Goal: Transaction & Acquisition: Book appointment/travel/reservation

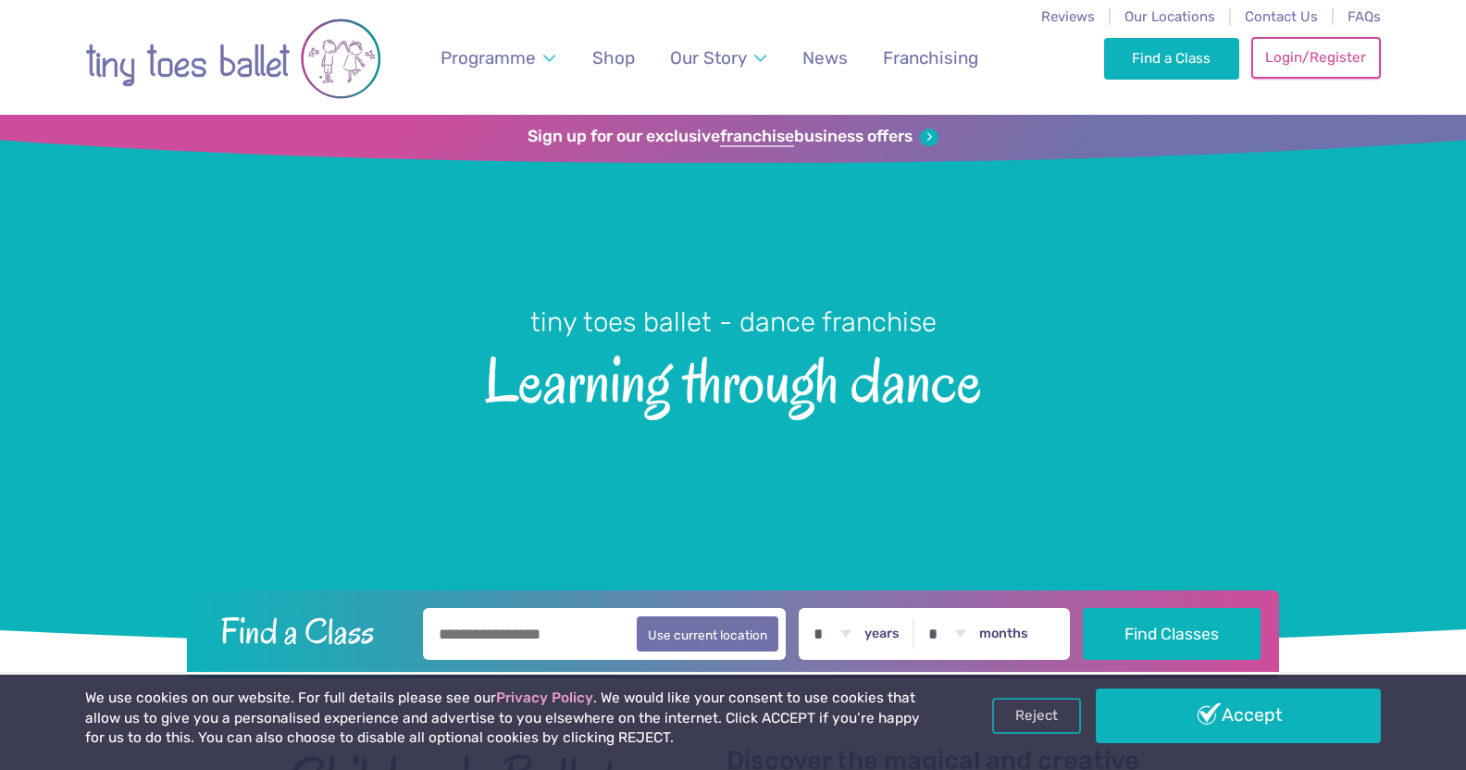
click at [1305, 54] on link "Login/Register" at bounding box center [1316, 57] width 130 height 41
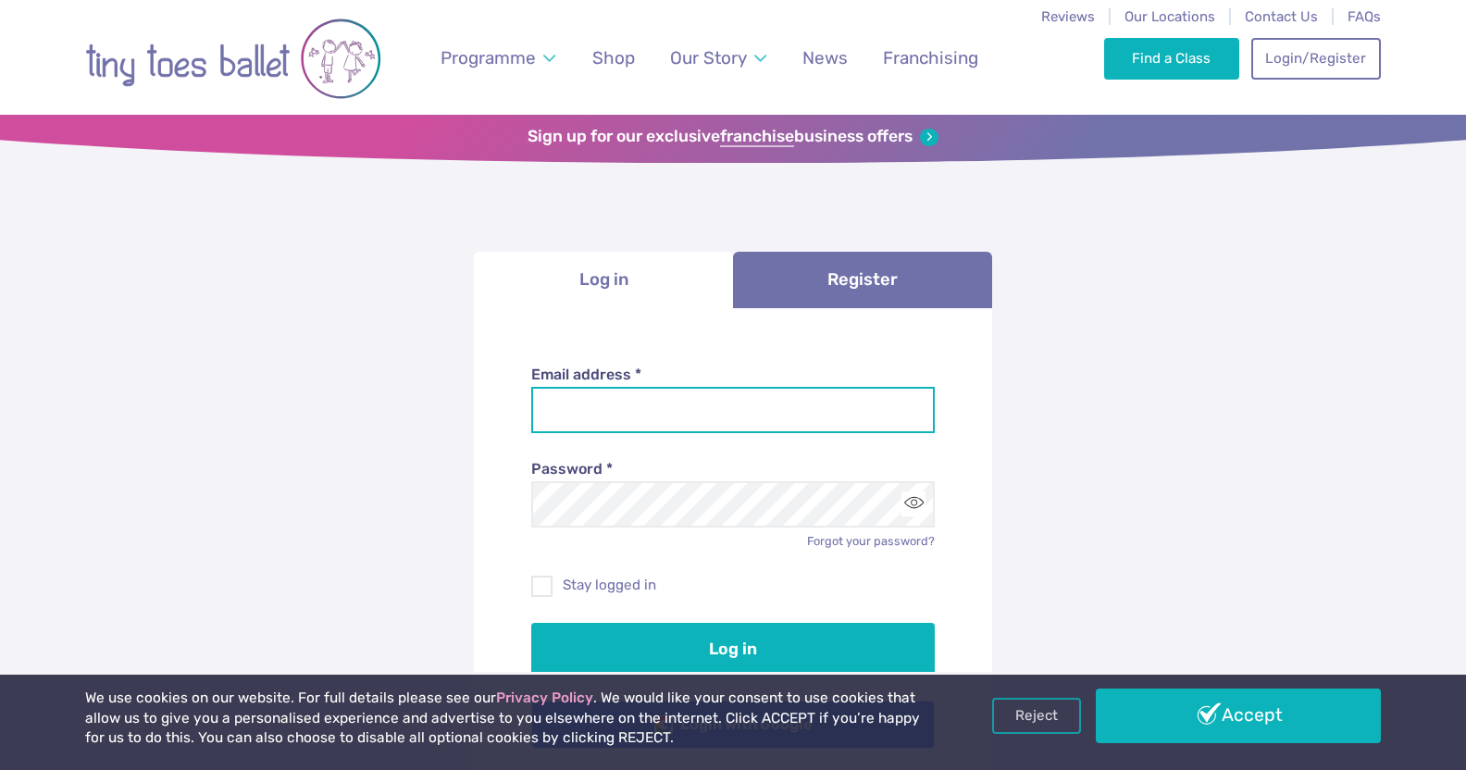
type input "**********"
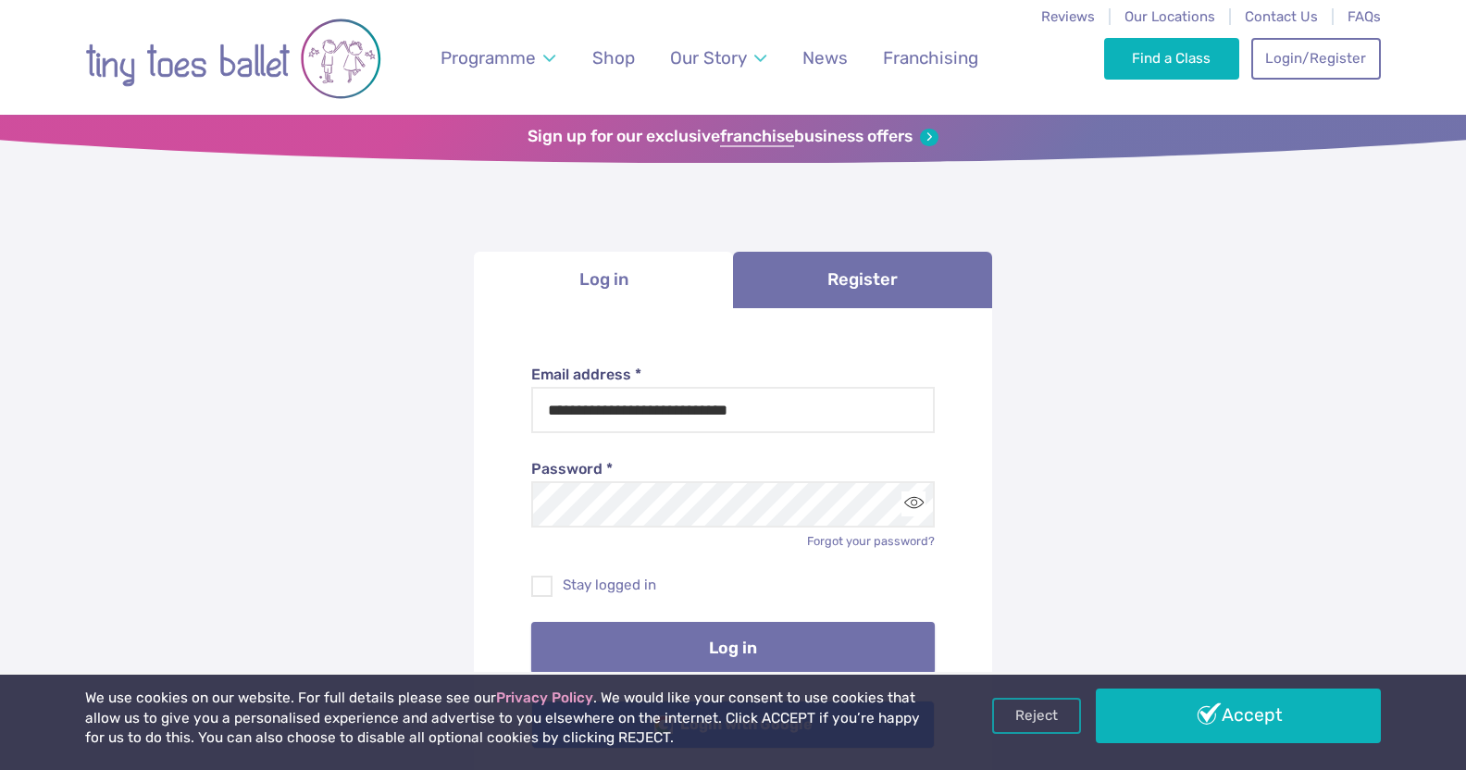
click at [682, 652] on button "Log in" at bounding box center [733, 648] width 404 height 52
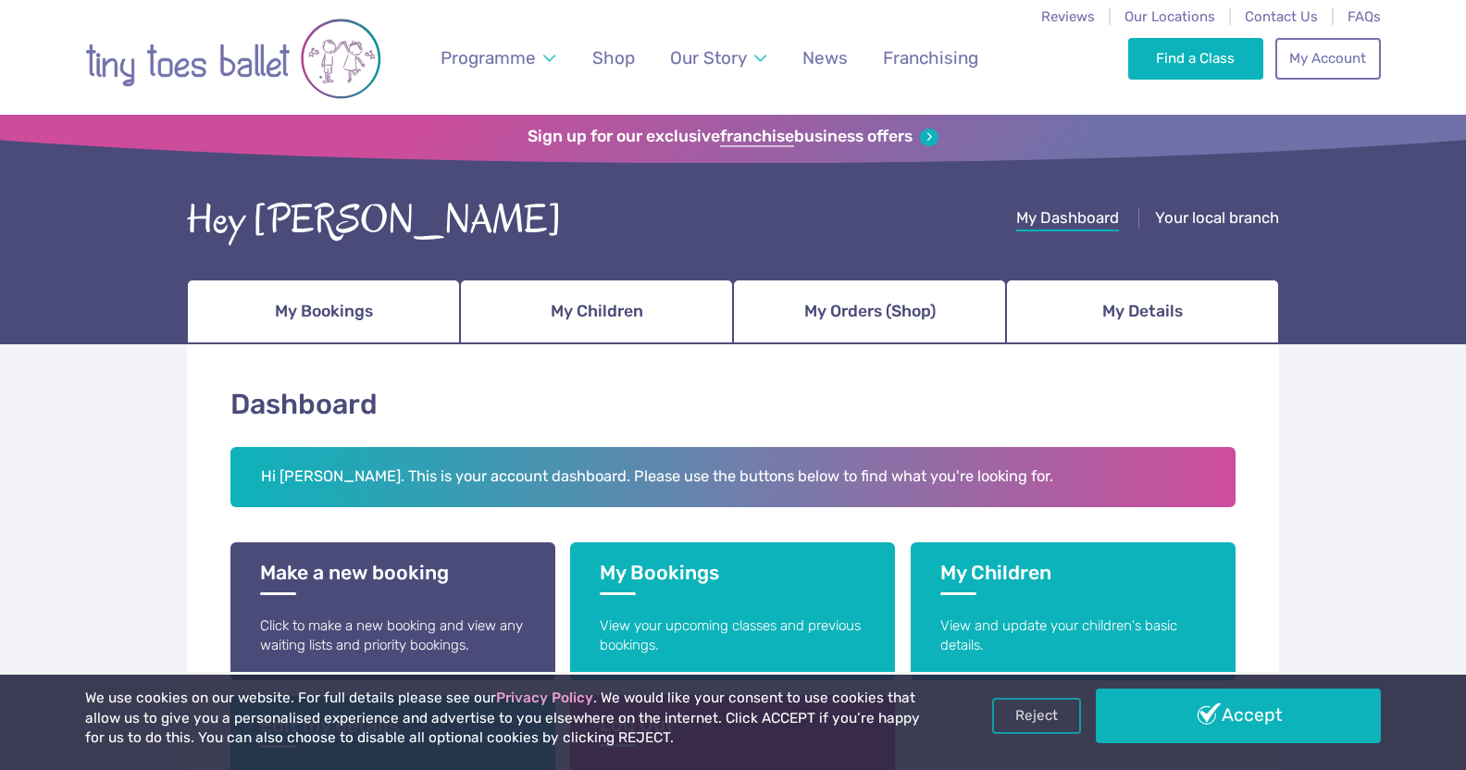
scroll to position [233, 0]
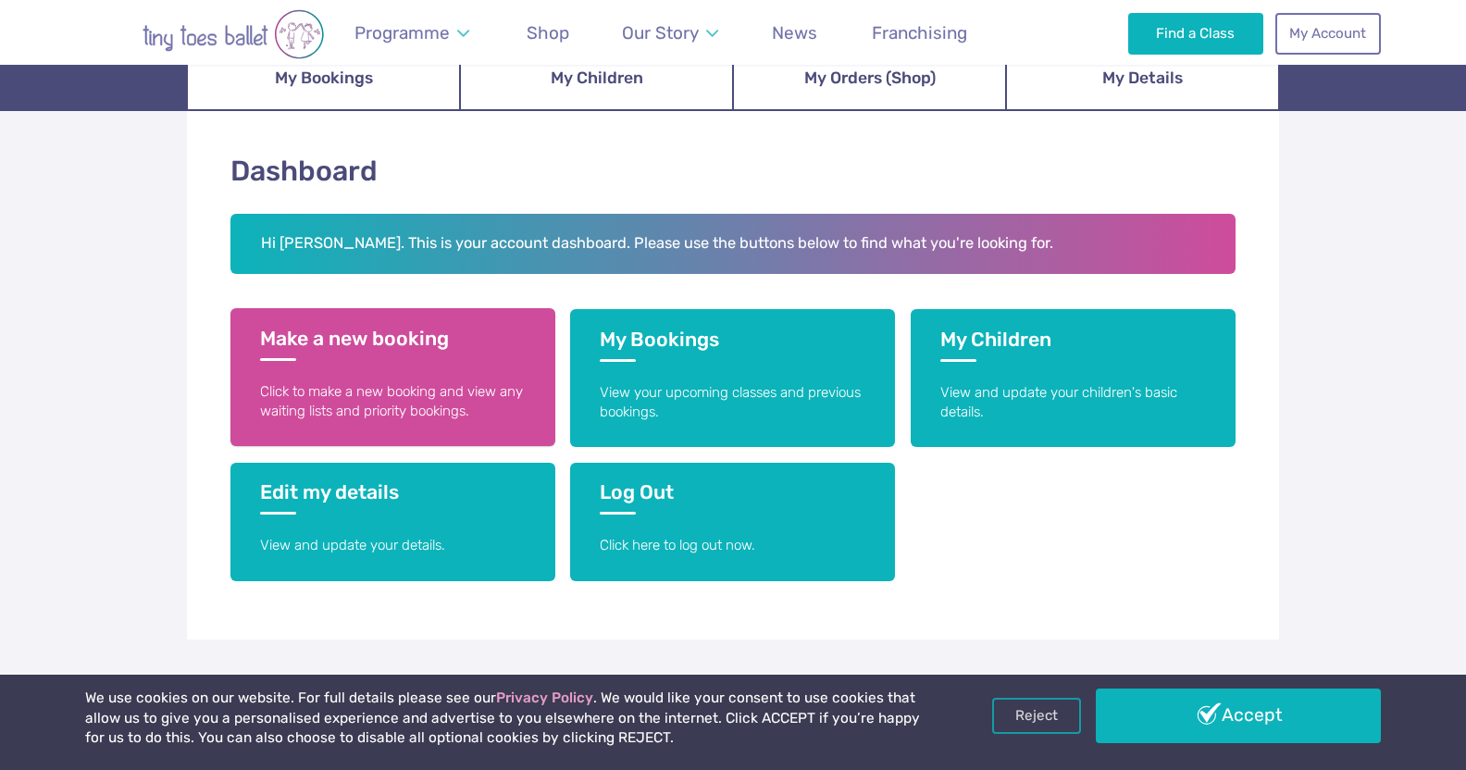
click at [467, 385] on p "Click to make a new booking and view any waiting lists and priority bookings." at bounding box center [393, 402] width 266 height 40
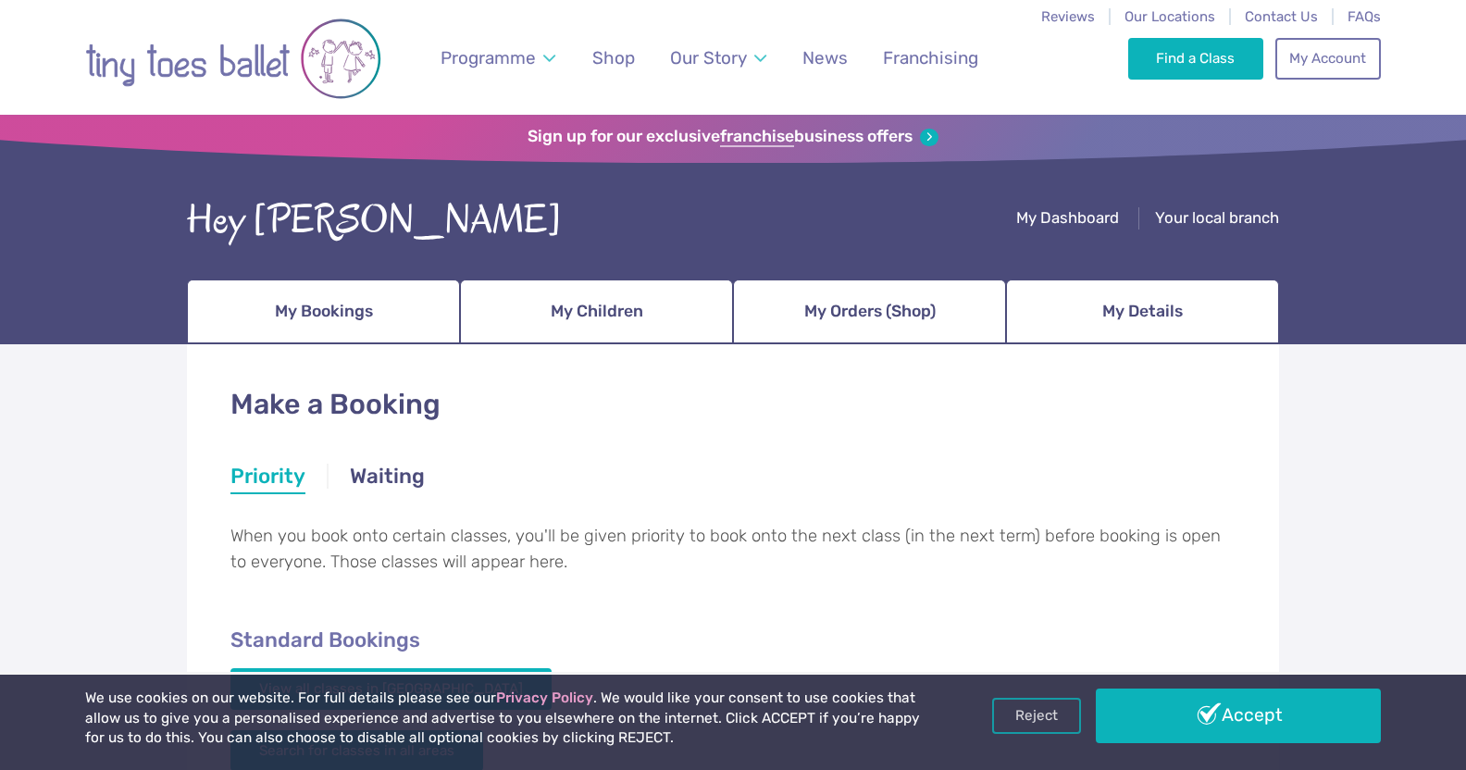
scroll to position [230, 0]
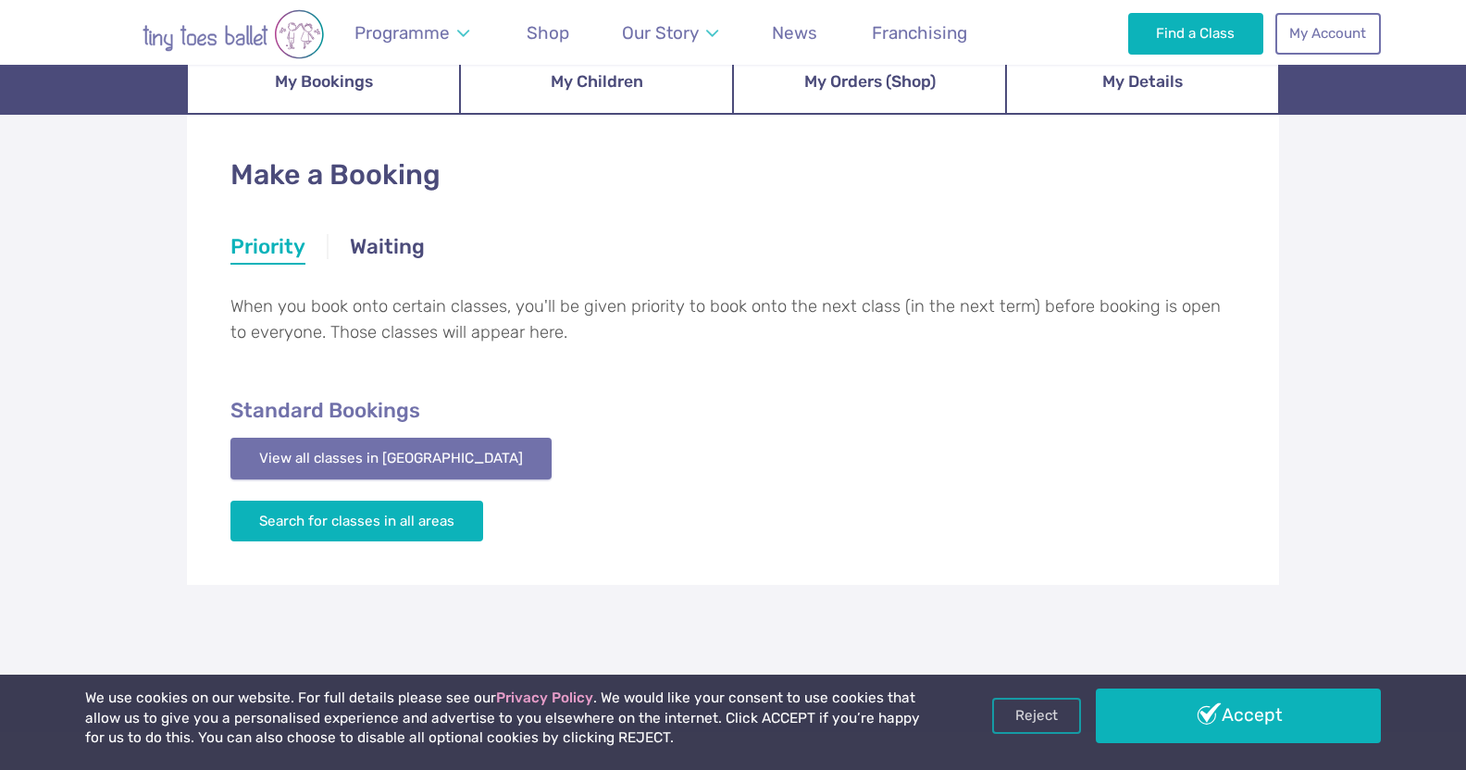
click at [420, 452] on link "View all classes in [GEOGRAPHIC_DATA]" at bounding box center [390, 458] width 321 height 41
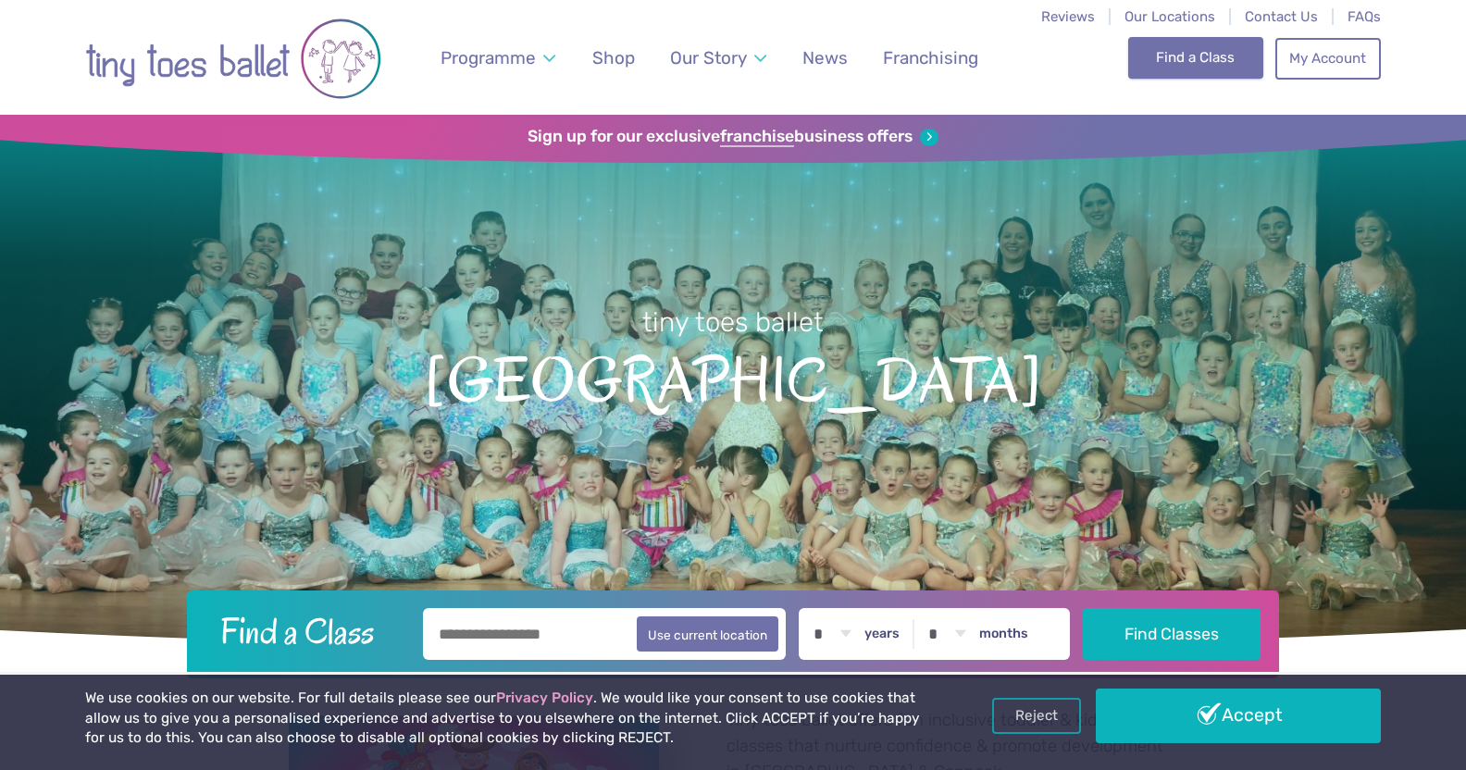
click at [1233, 77] on link "Find a Class" at bounding box center [1196, 57] width 136 height 41
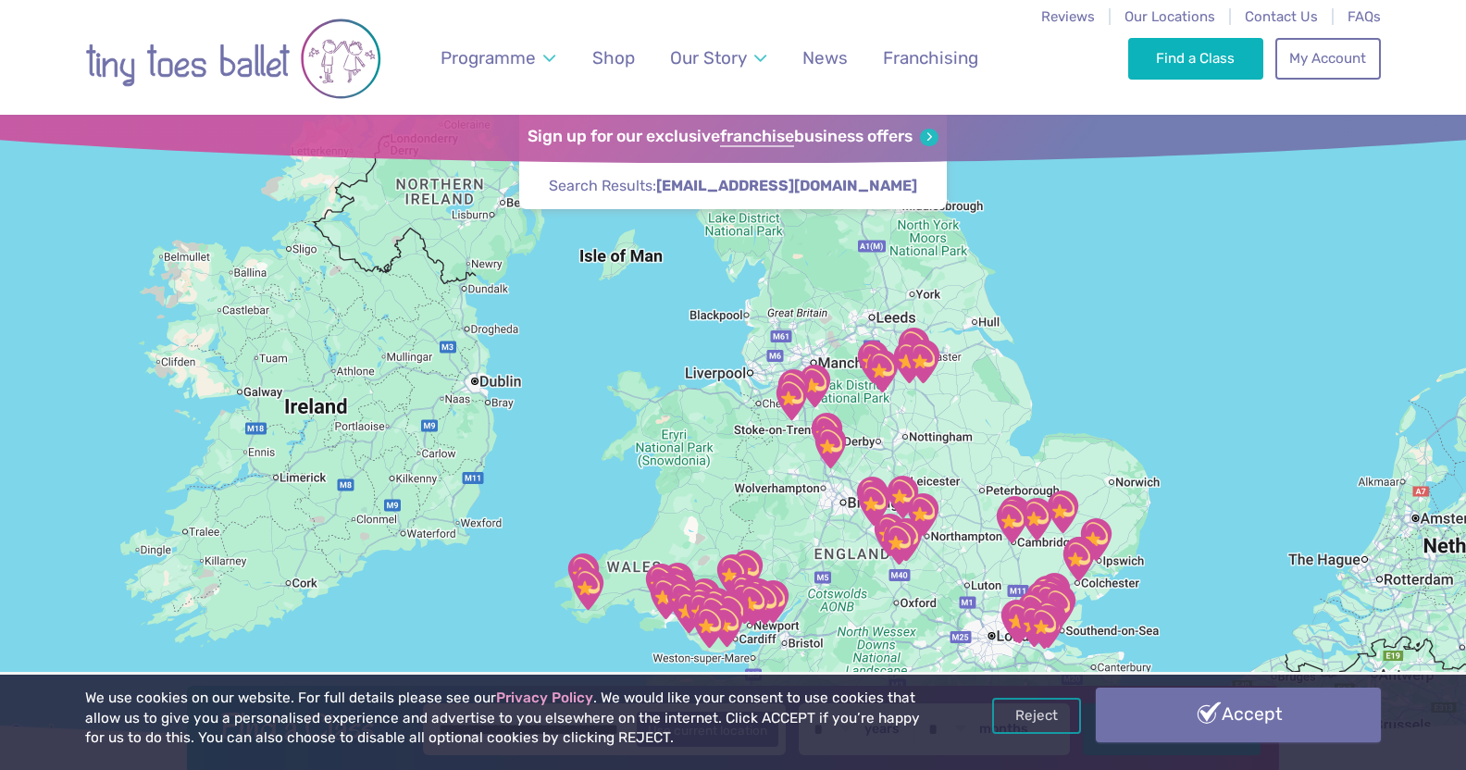
click at [1194, 727] on link "Accept" at bounding box center [1238, 715] width 285 height 54
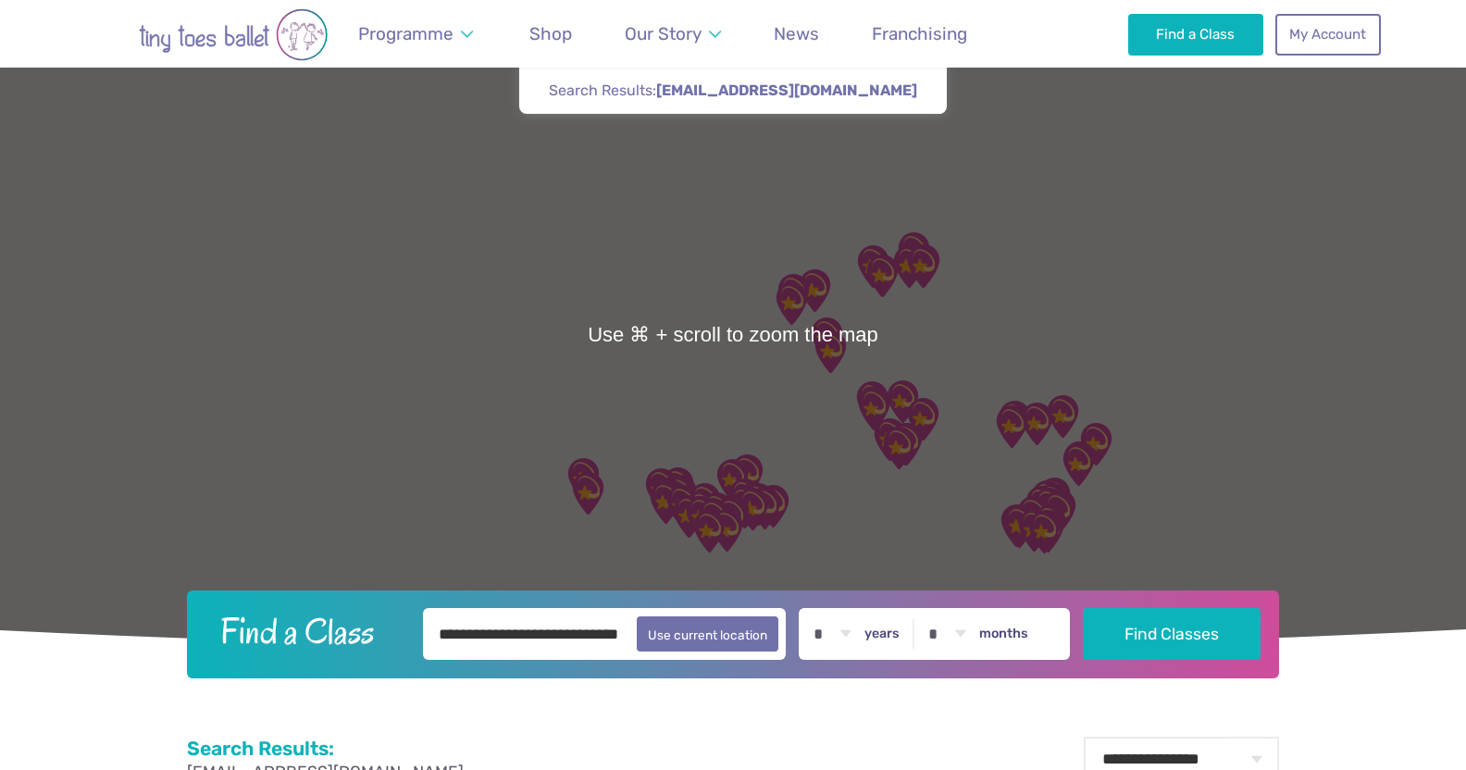
scroll to position [95, 0]
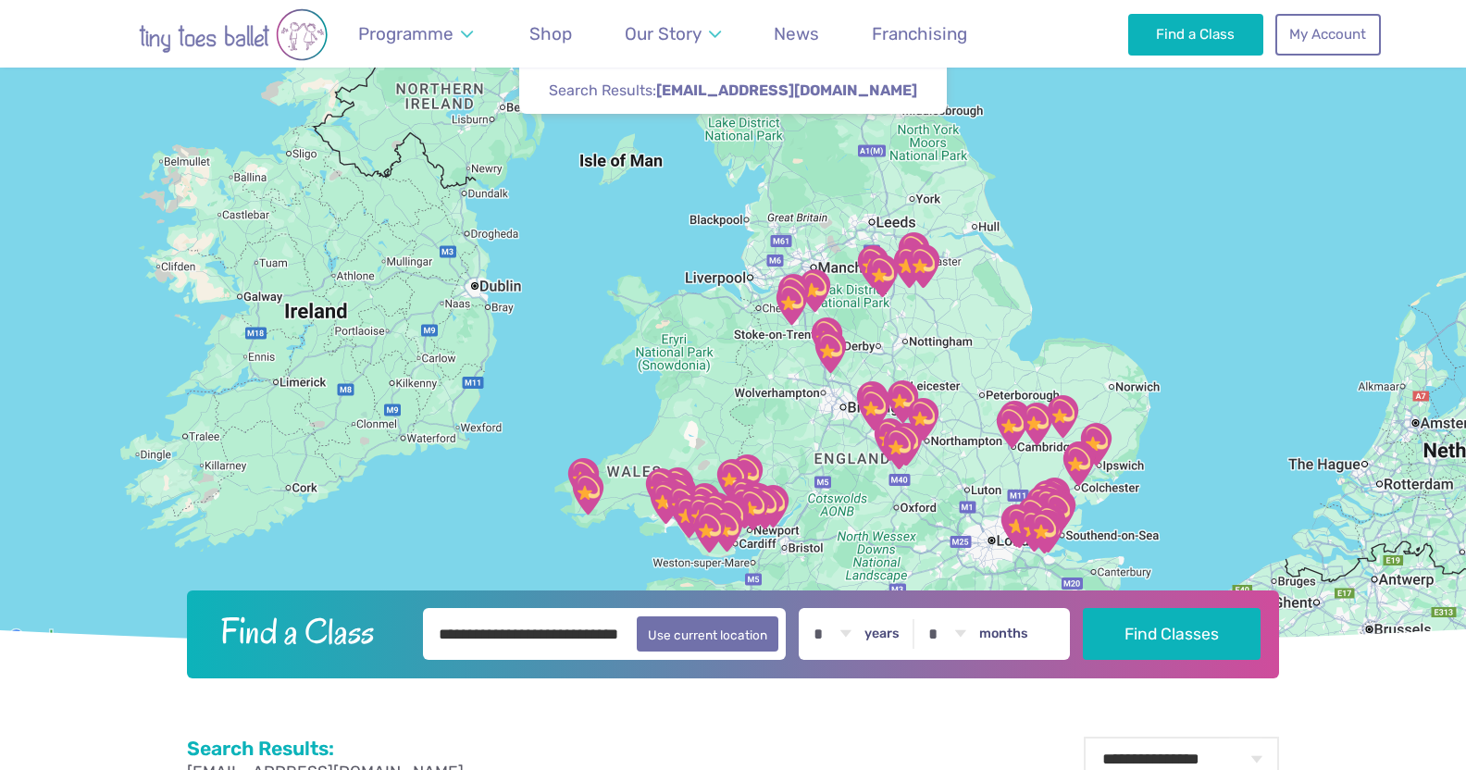
select select "*"
click at [1137, 639] on button "Find Classes" at bounding box center [1172, 633] width 179 height 52
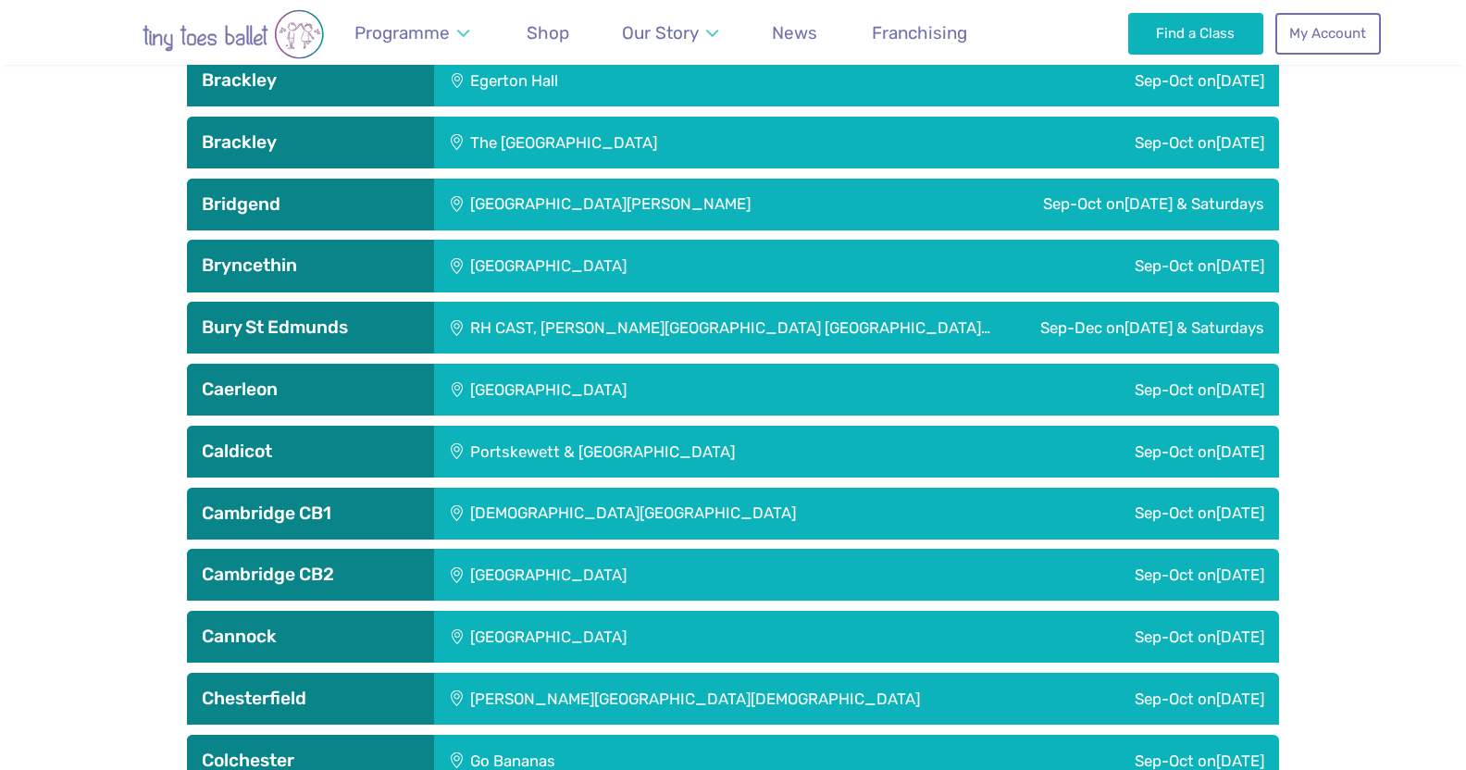
scroll to position [1324, 0]
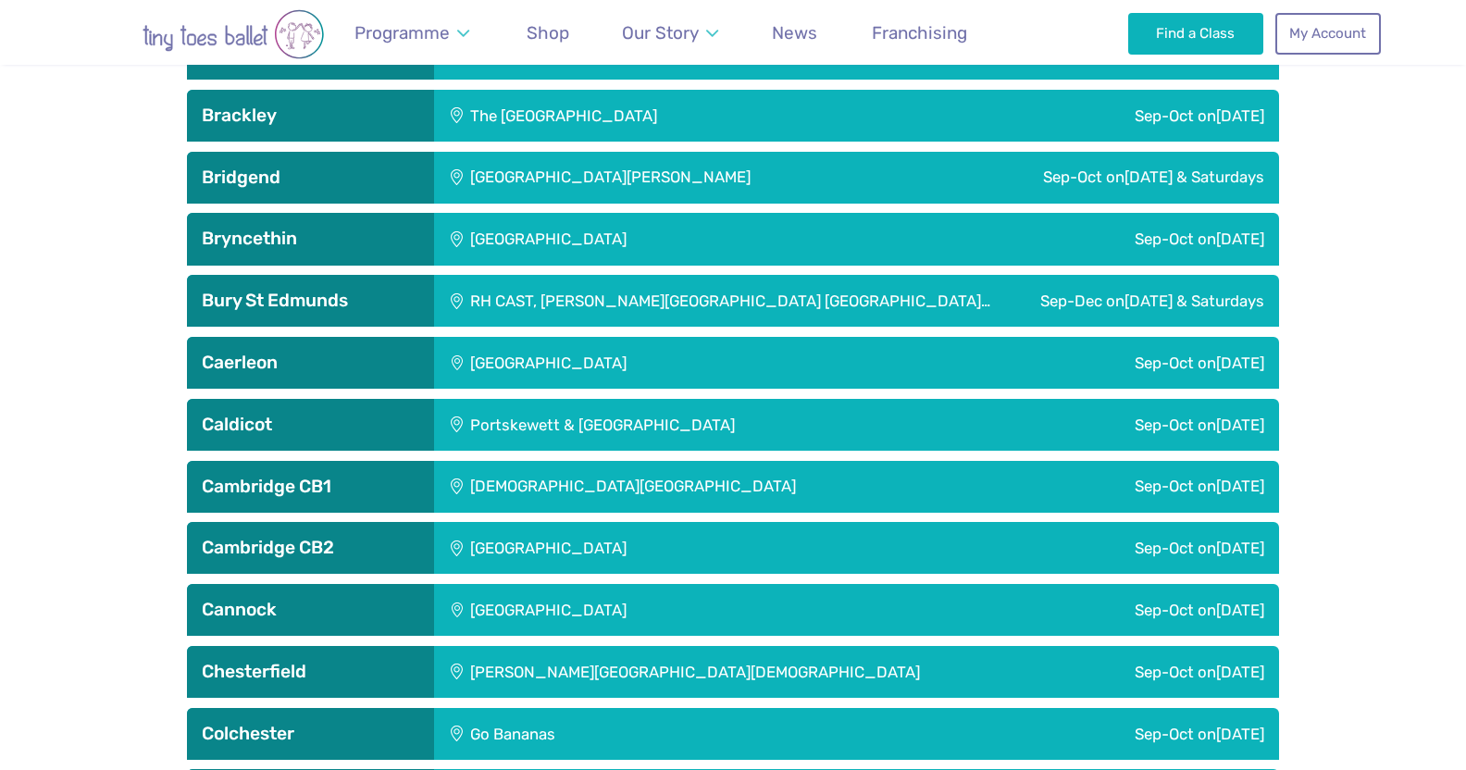
click at [410, 614] on h3 "Cannock" at bounding box center [310, 610] width 217 height 22
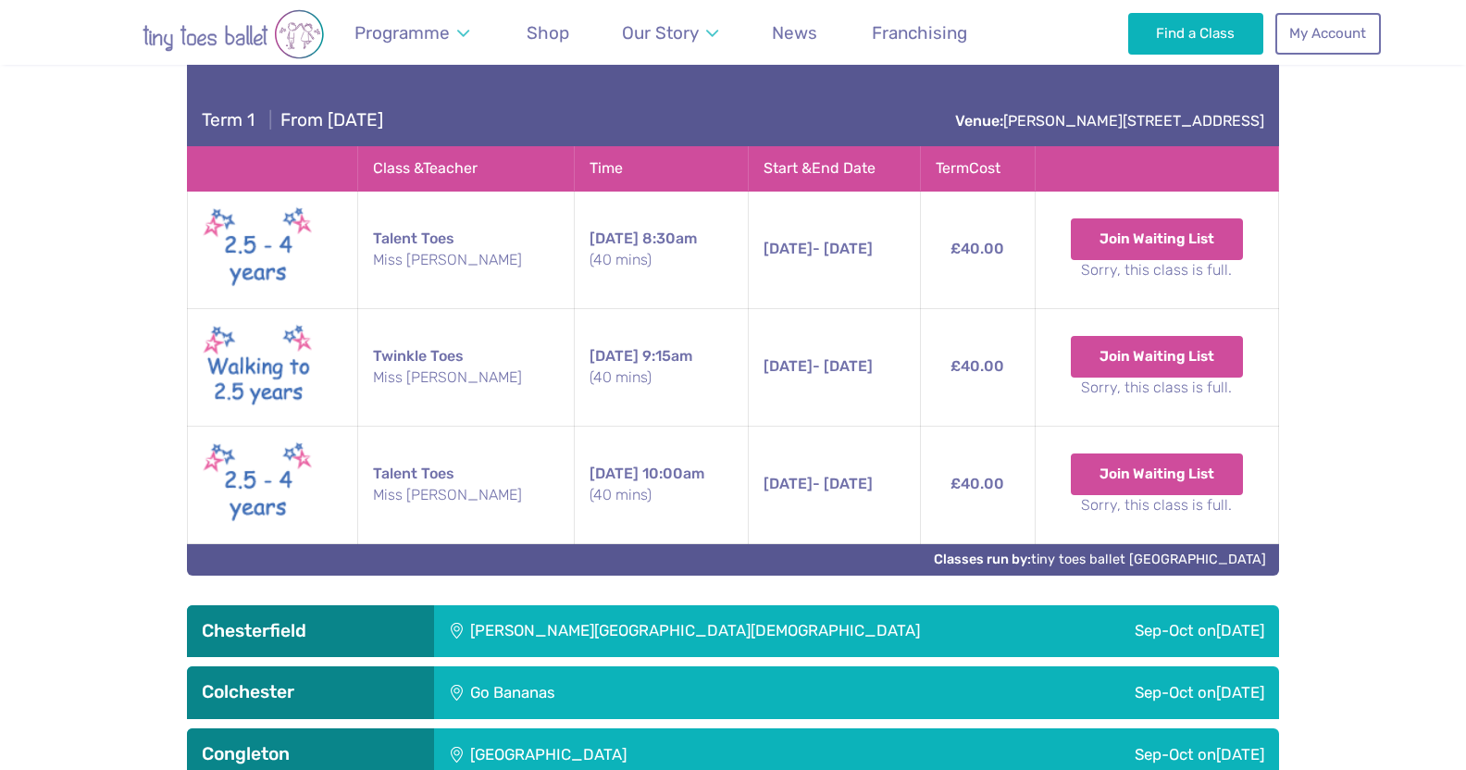
scroll to position [1895, 0]
